Goal: Use online tool/utility: Utilize a website feature to perform a specific function

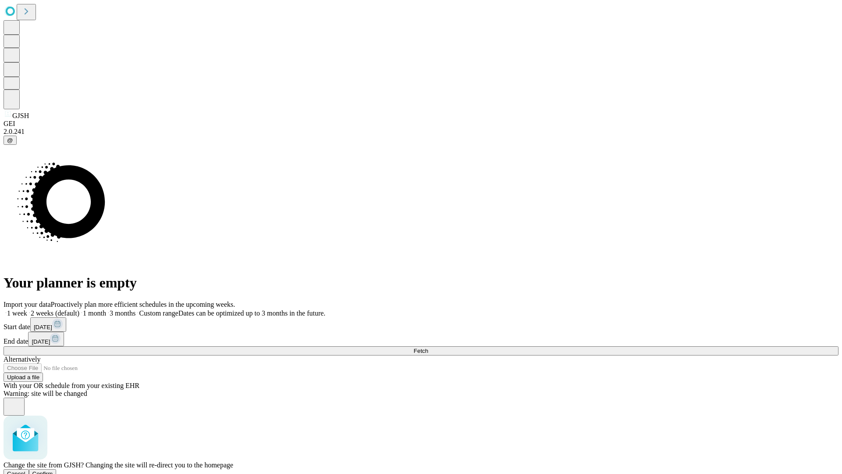
click at [53, 470] on span "Confirm" at bounding box center [42, 473] width 21 height 7
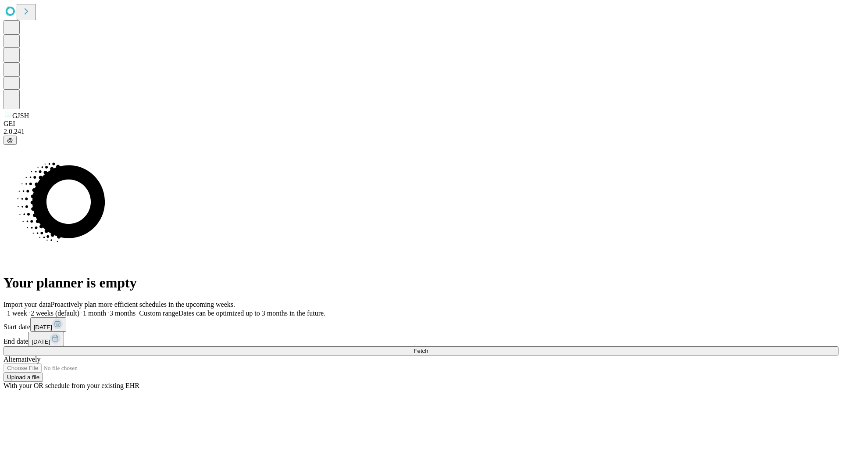
click at [79, 309] on label "2 weeks (default)" at bounding box center [53, 312] width 52 height 7
click at [428, 347] on span "Fetch" at bounding box center [421, 350] width 14 height 7
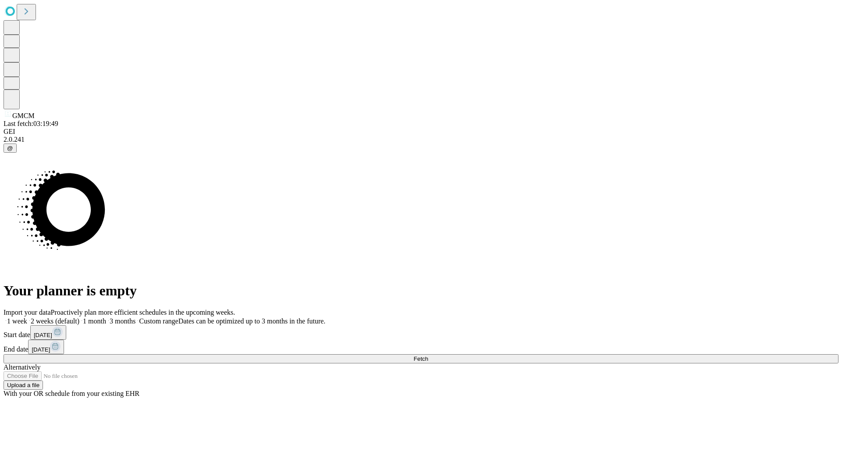
click at [79, 317] on label "2 weeks (default)" at bounding box center [53, 320] width 52 height 7
click at [428, 355] on span "Fetch" at bounding box center [421, 358] width 14 height 7
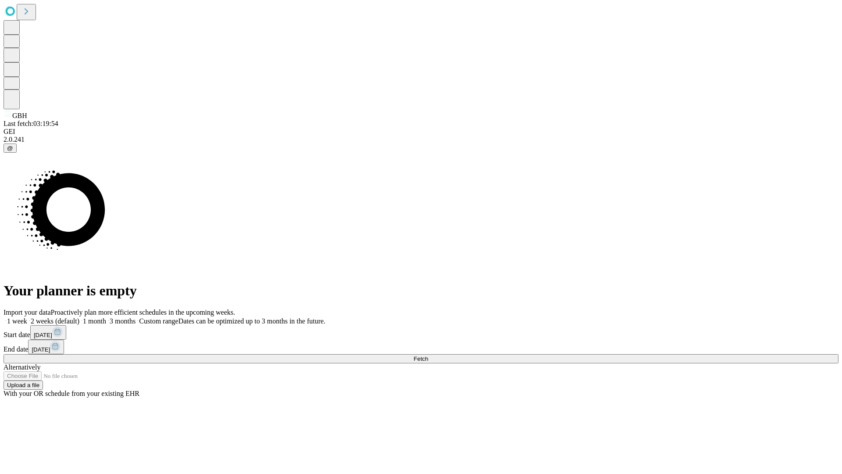
click at [428, 355] on span "Fetch" at bounding box center [421, 358] width 14 height 7
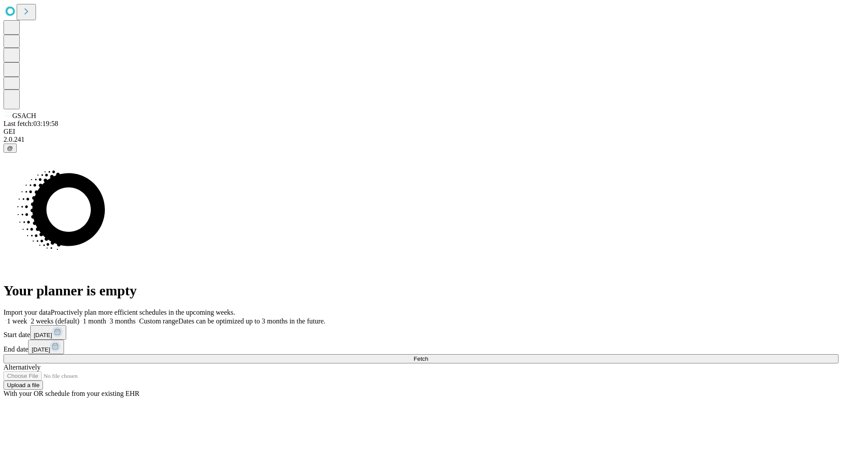
click at [79, 317] on label "2 weeks (default)" at bounding box center [53, 320] width 52 height 7
click at [428, 355] on span "Fetch" at bounding box center [421, 358] width 14 height 7
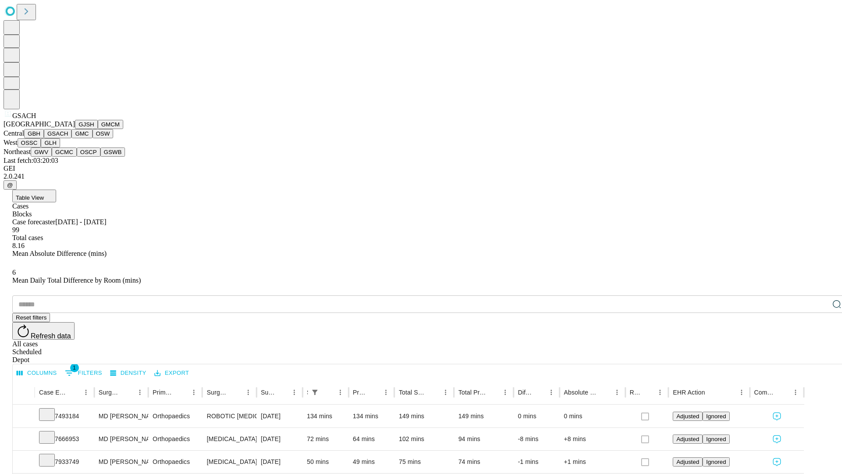
click at [72, 138] on button "GMC" at bounding box center [82, 133] width 21 height 9
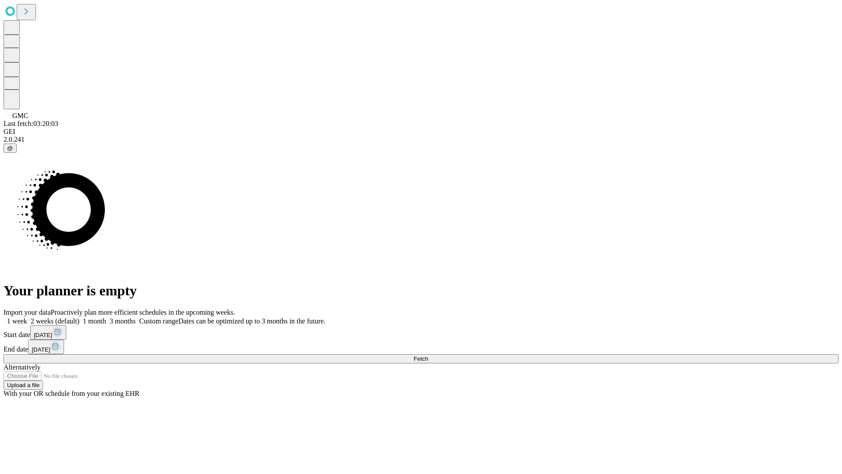
click at [79, 317] on label "2 weeks (default)" at bounding box center [53, 320] width 52 height 7
click at [428, 355] on span "Fetch" at bounding box center [421, 358] width 14 height 7
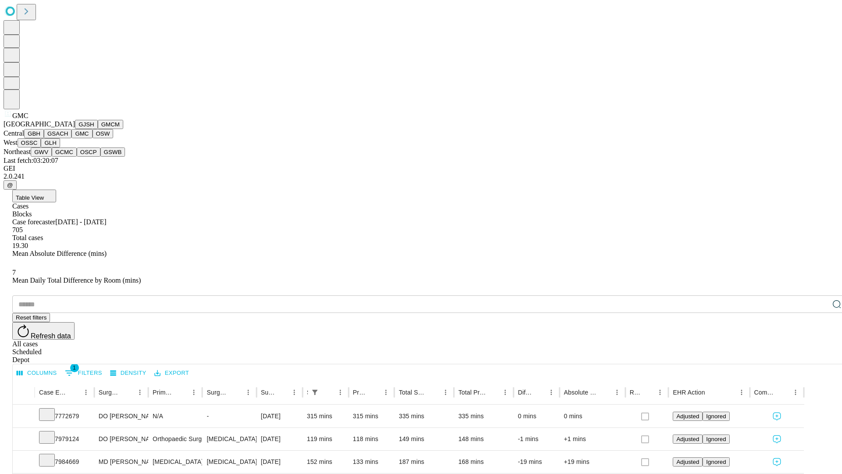
click at [93, 138] on button "OSW" at bounding box center [103, 133] width 21 height 9
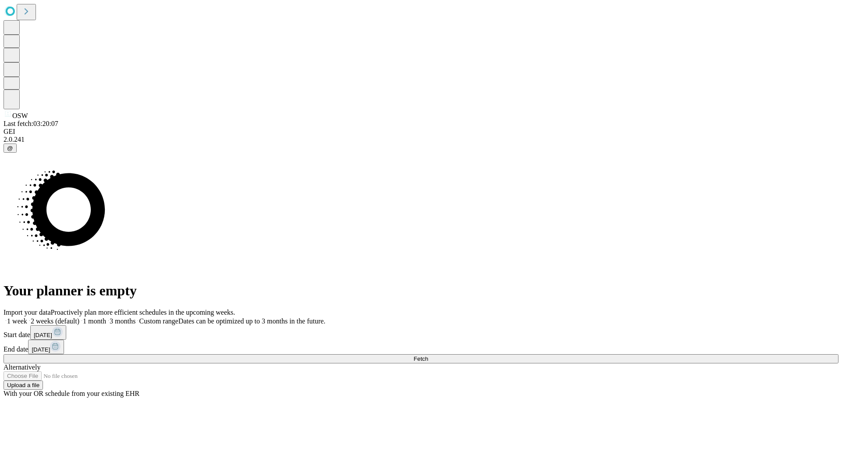
click at [79, 317] on label "2 weeks (default)" at bounding box center [53, 320] width 52 height 7
click at [428, 355] on span "Fetch" at bounding box center [421, 358] width 14 height 7
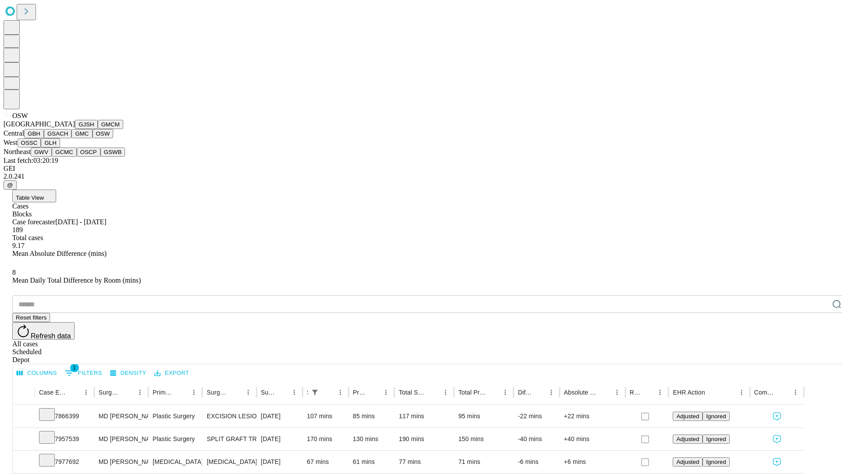
click at [41, 147] on button "OSSC" at bounding box center [30, 142] width 24 height 9
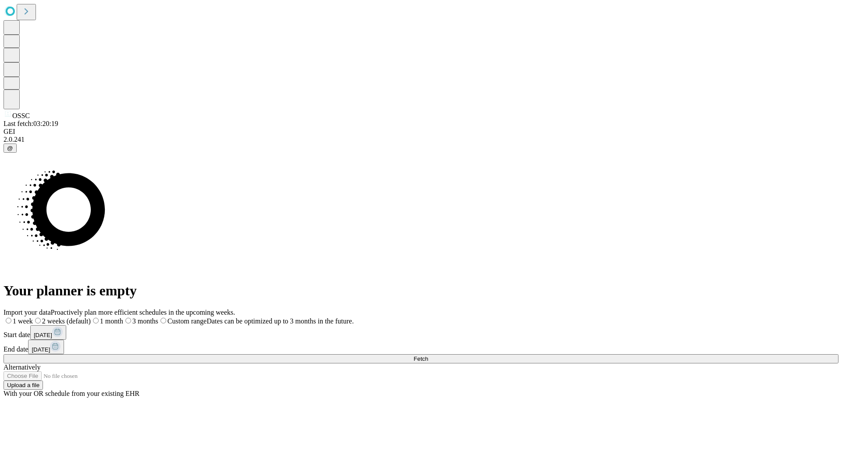
click at [91, 317] on label "2 weeks (default)" at bounding box center [62, 320] width 58 height 7
click at [428, 355] on span "Fetch" at bounding box center [421, 358] width 14 height 7
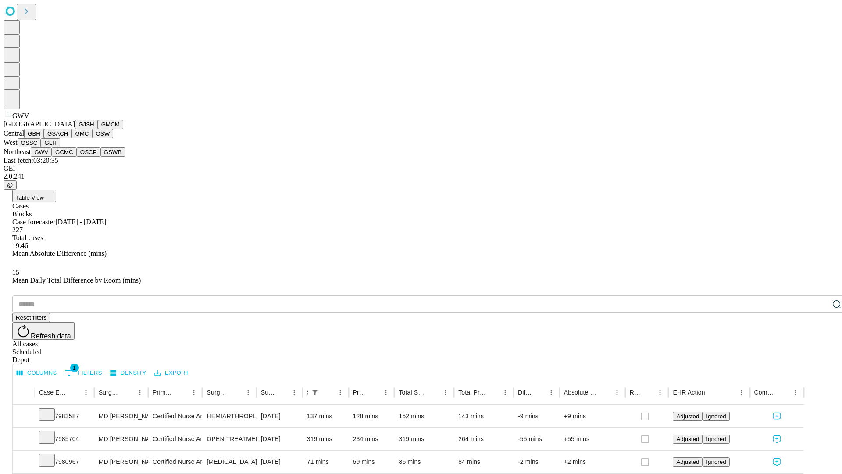
click at [68, 157] on button "GCMC" at bounding box center [64, 151] width 25 height 9
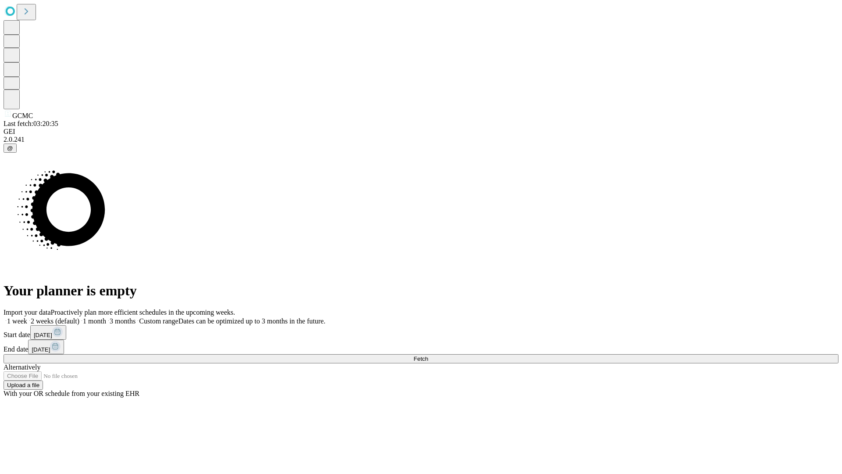
click at [79, 317] on label "2 weeks (default)" at bounding box center [53, 320] width 52 height 7
click at [428, 355] on span "Fetch" at bounding box center [421, 358] width 14 height 7
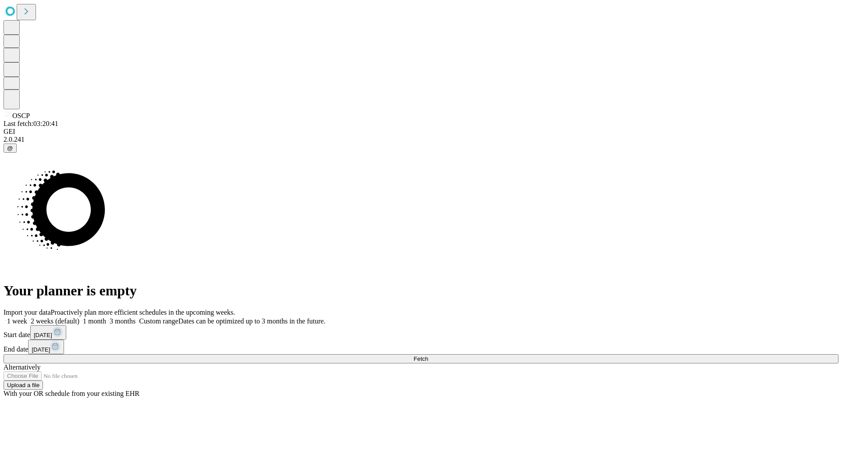
click at [79, 317] on label "2 weeks (default)" at bounding box center [53, 320] width 52 height 7
click at [428, 355] on span "Fetch" at bounding box center [421, 358] width 14 height 7
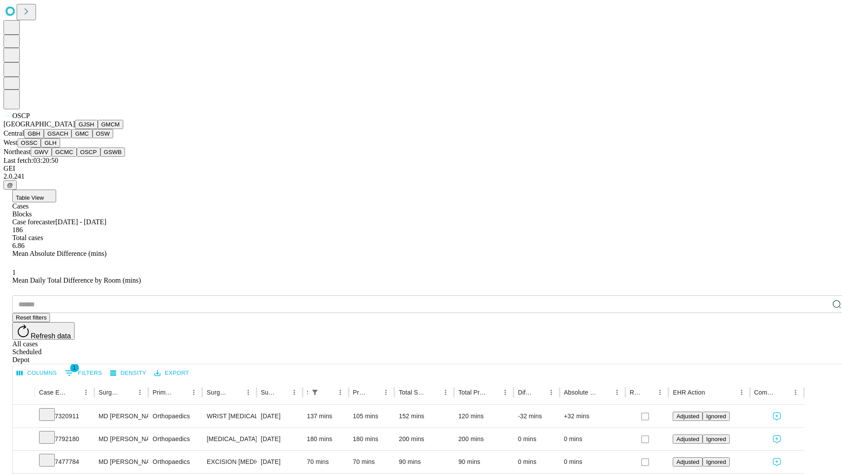
click at [100, 157] on button "GSWB" at bounding box center [112, 151] width 25 height 9
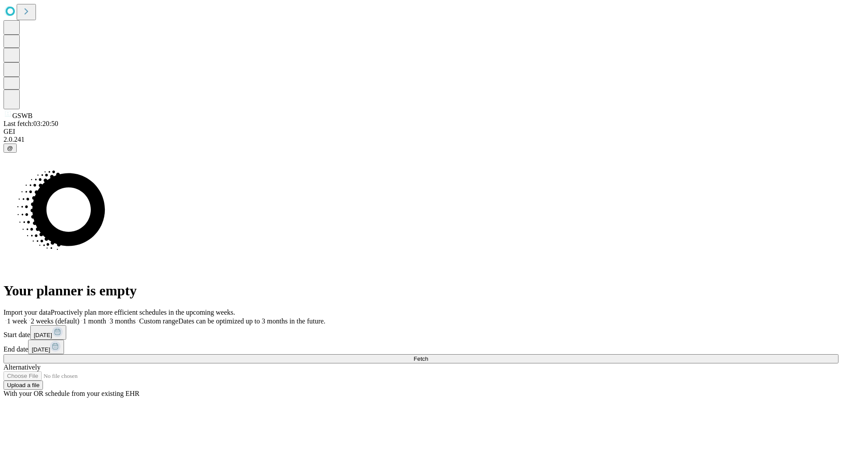
click at [79, 317] on label "2 weeks (default)" at bounding box center [53, 320] width 52 height 7
click at [428, 355] on span "Fetch" at bounding box center [421, 358] width 14 height 7
